Goal: Transaction & Acquisition: Purchase product/service

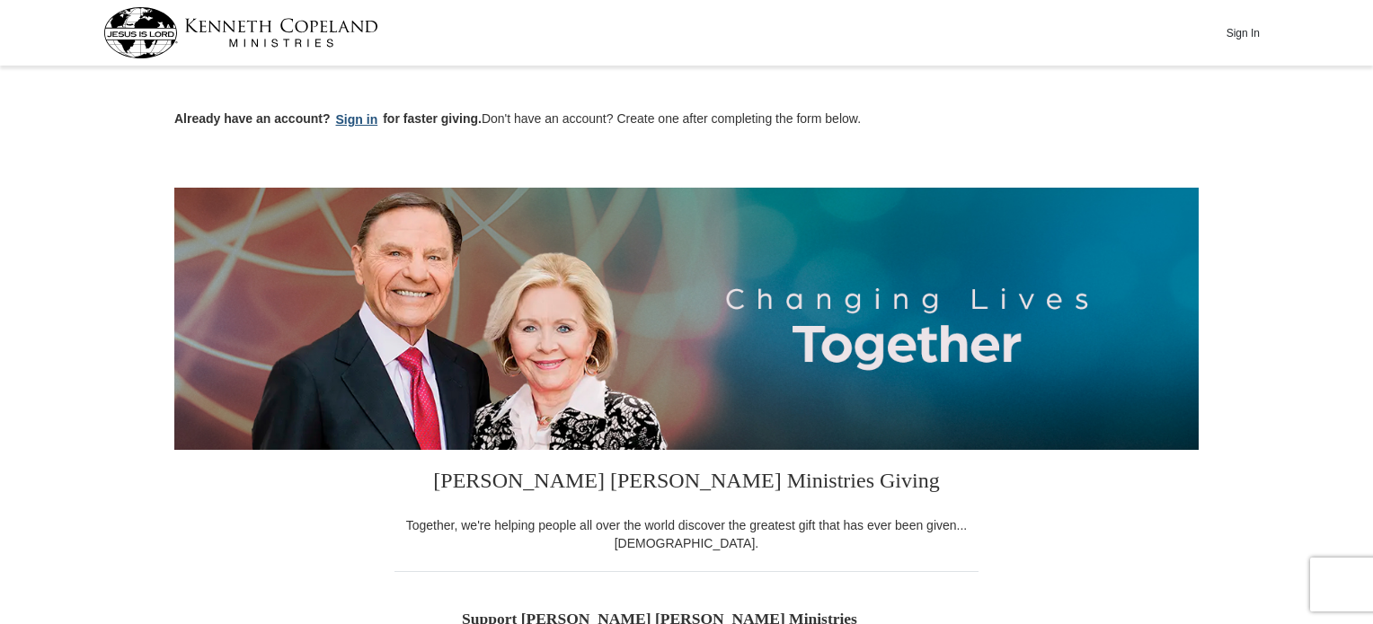
click at [366, 119] on button "Sign in" at bounding box center [357, 120] width 53 height 21
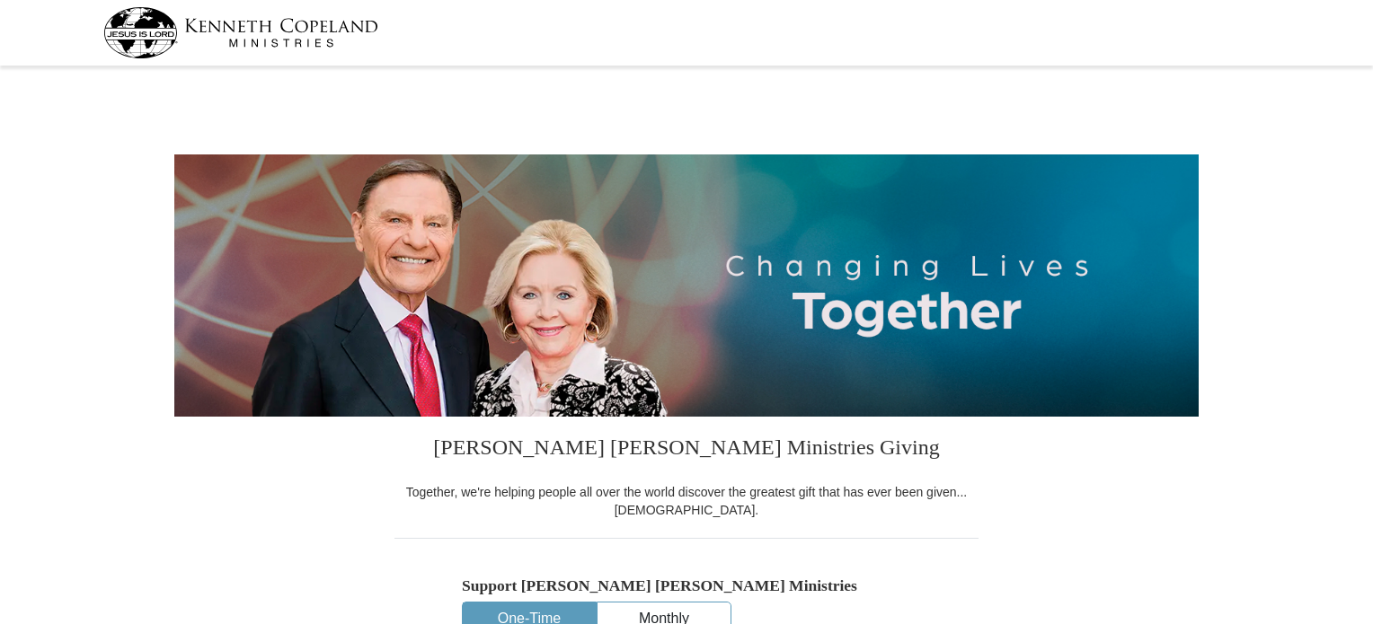
select select "PA"
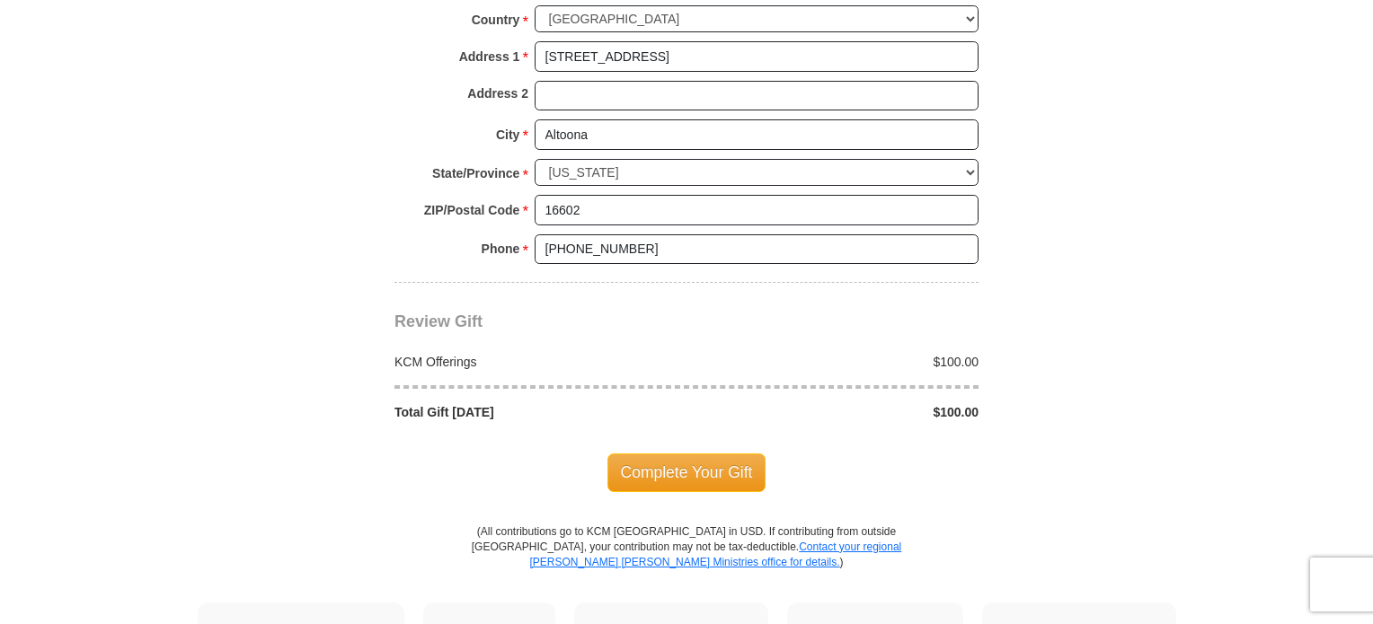
scroll to position [1437, 0]
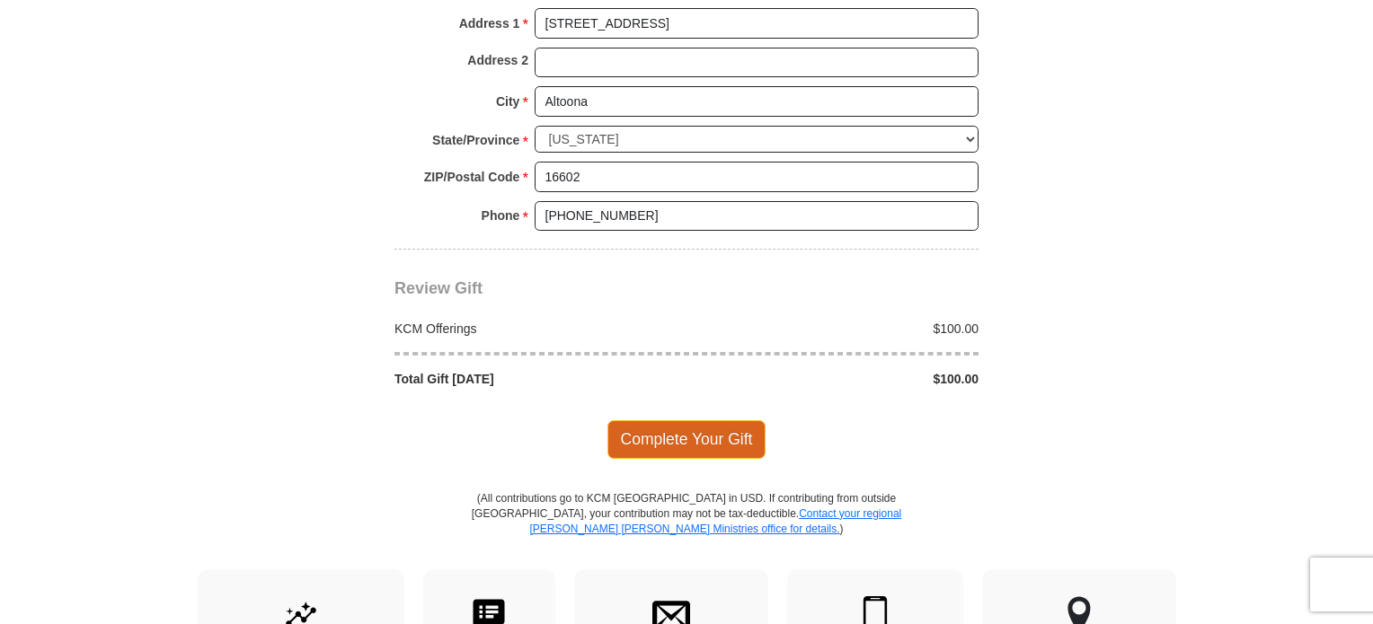
click at [669, 458] on span "Complete Your Gift" at bounding box center [686, 439] width 159 height 38
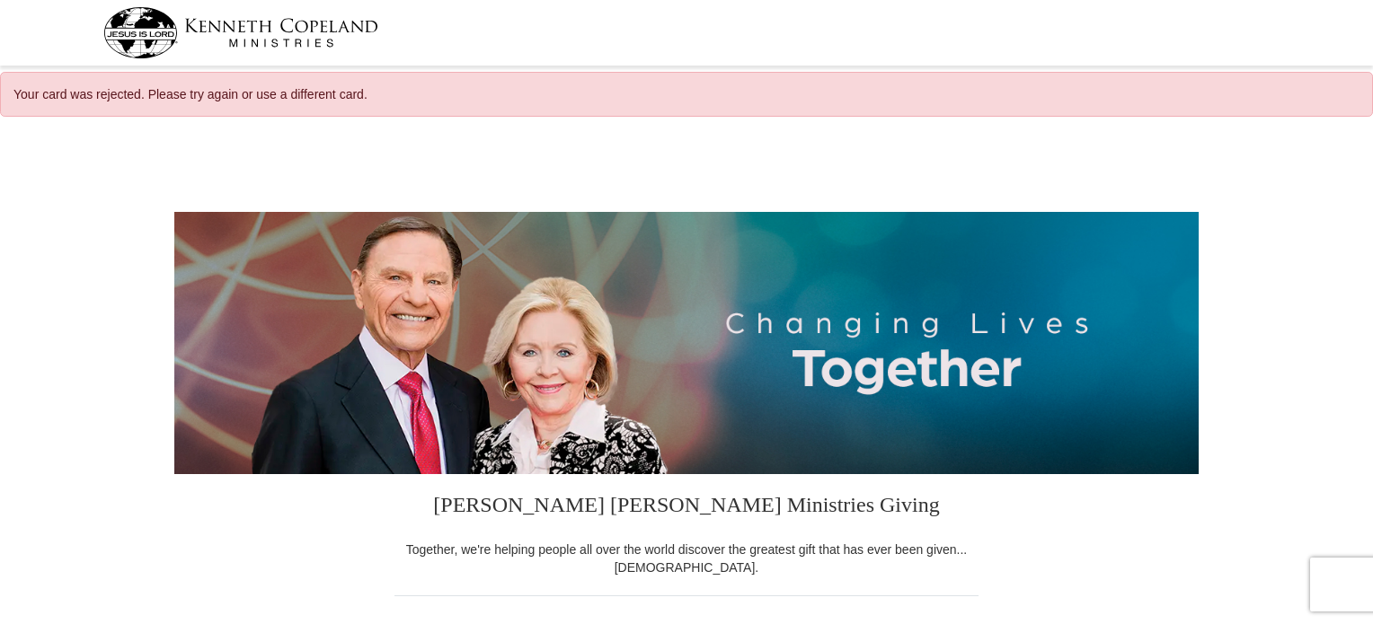
select select "PA"
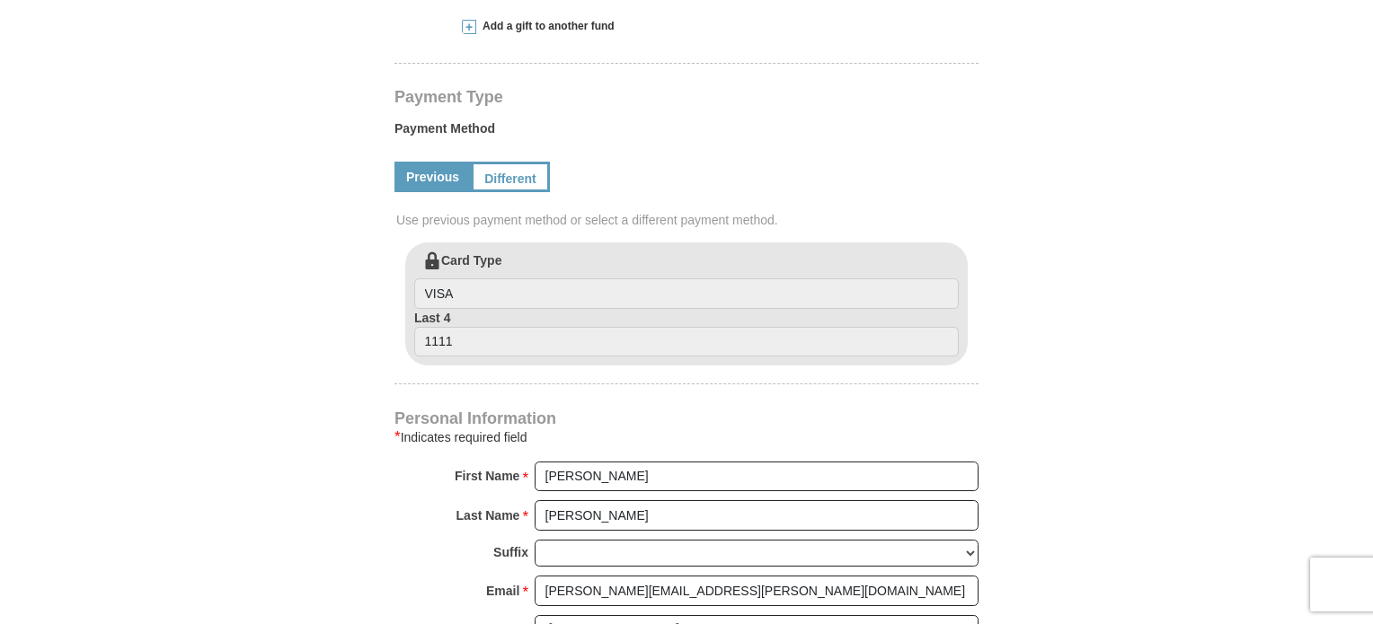
scroll to position [808, 0]
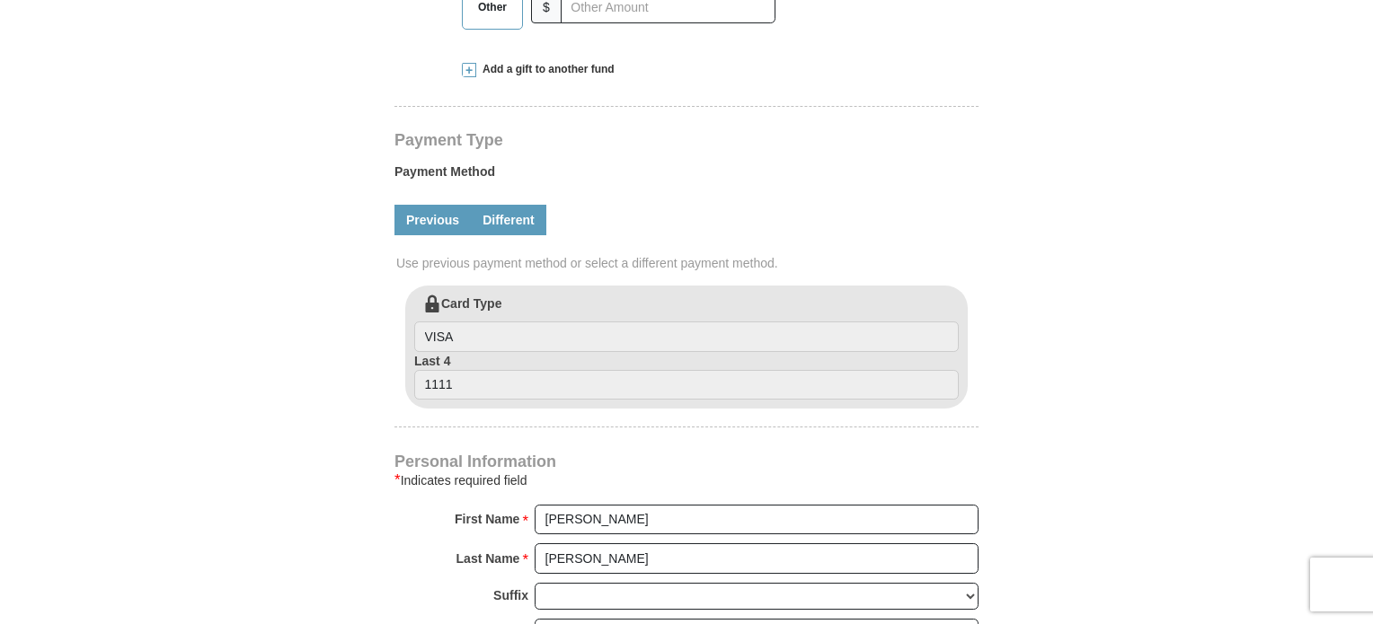
click at [497, 235] on link "Different" at bounding box center [508, 220] width 75 height 31
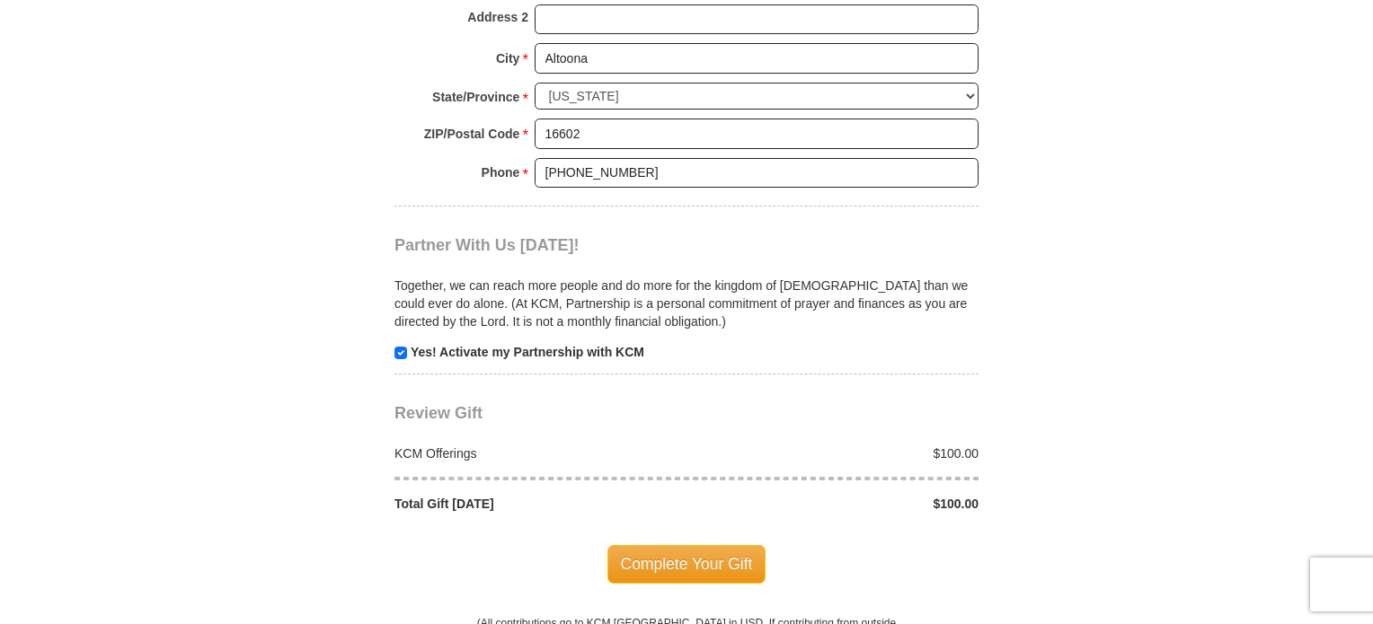
scroll to position [1797, 0]
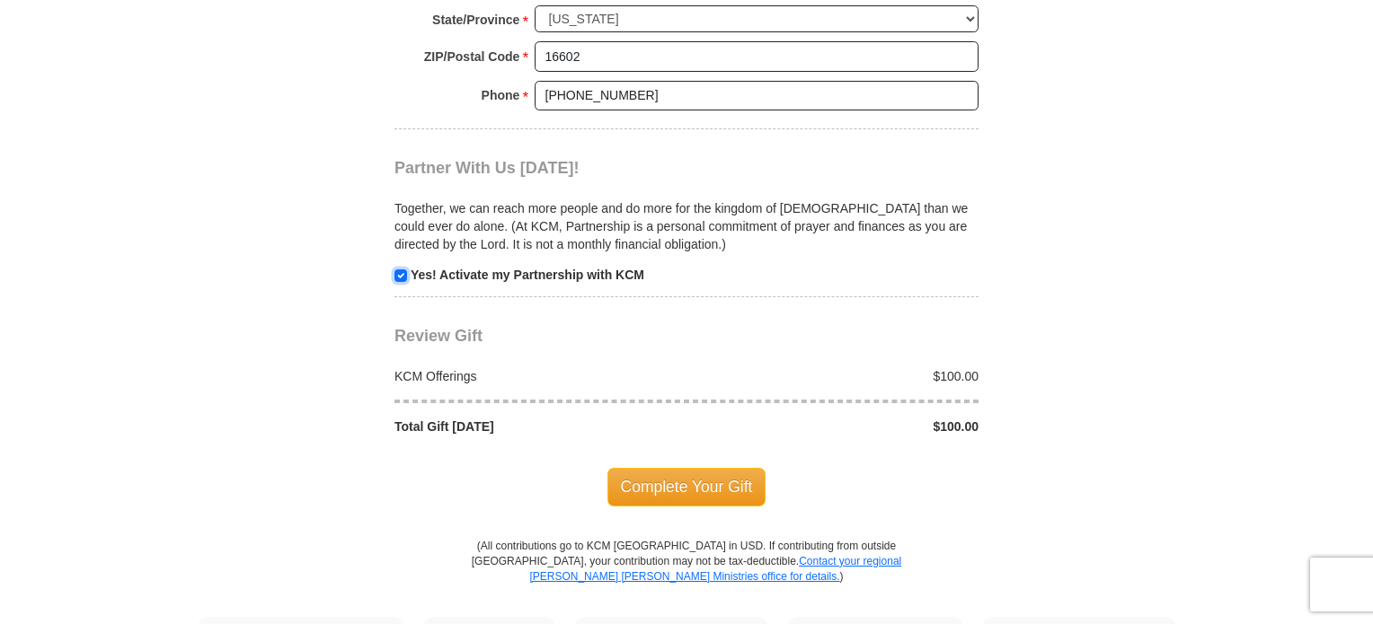
click at [395, 282] on input "checkbox" at bounding box center [400, 275] width 13 height 13
checkbox input "false"
click at [682, 506] on span "Complete Your Gift" at bounding box center [686, 487] width 159 height 38
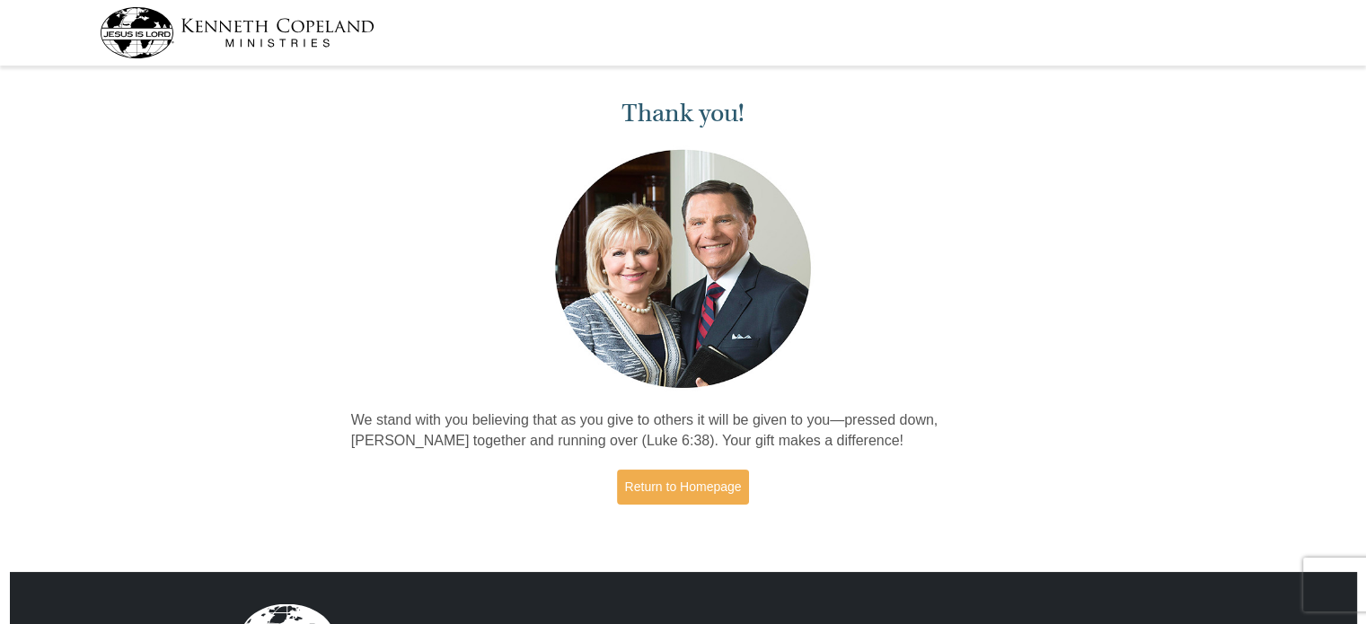
scroll to position [90, 0]
